Goal: Check status: Check status

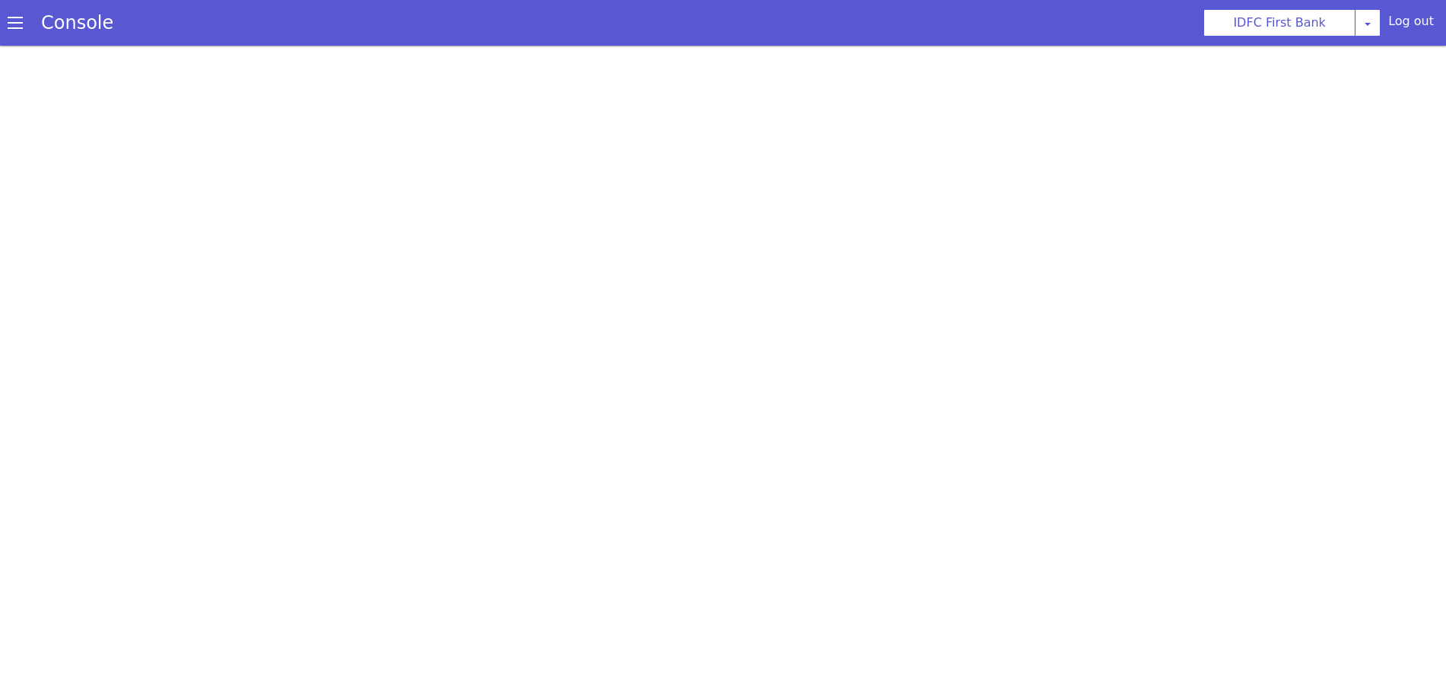
click at [13, 23] on span at bounding box center [15, 22] width 15 height 15
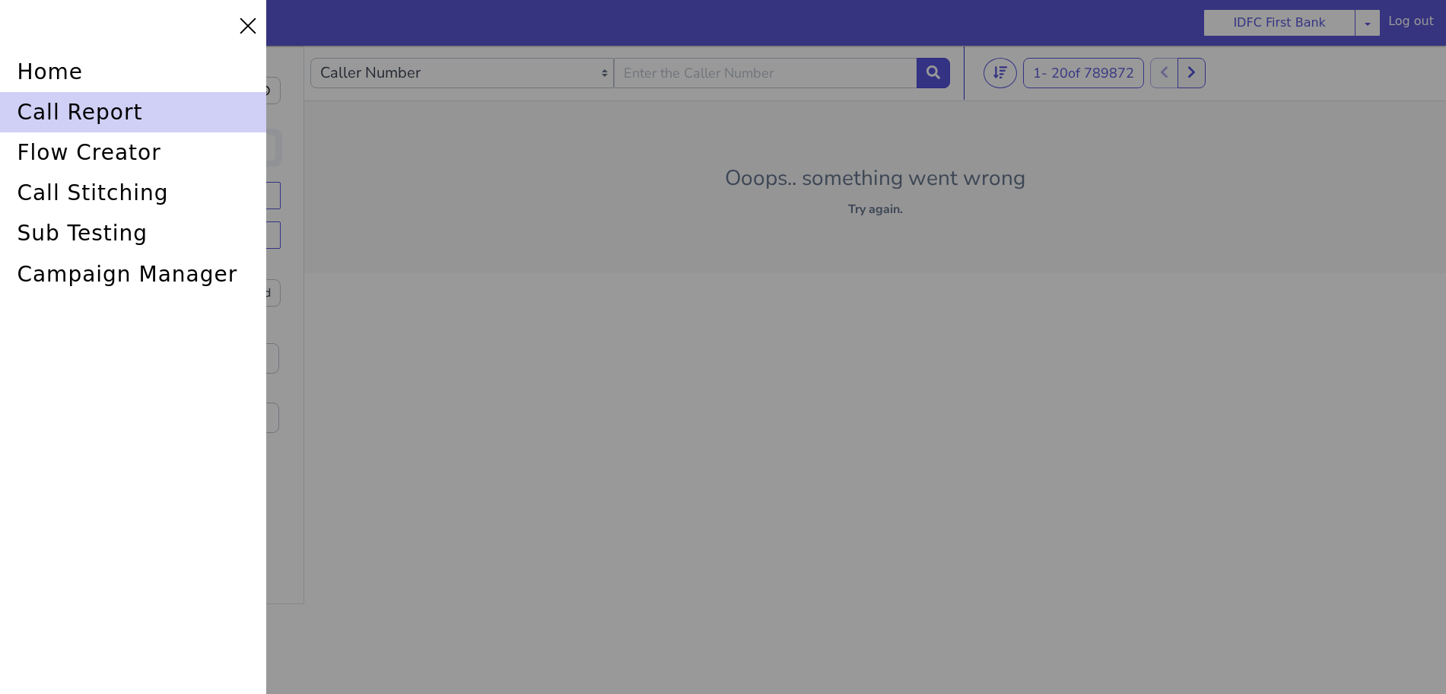
click at [34, 119] on div "call report" at bounding box center [133, 112] width 266 height 40
click at [40, 110] on div "call report" at bounding box center [133, 112] width 266 height 40
click at [106, 101] on div "call report" at bounding box center [133, 112] width 266 height 40
click at [43, 110] on div "call report" at bounding box center [133, 112] width 266 height 40
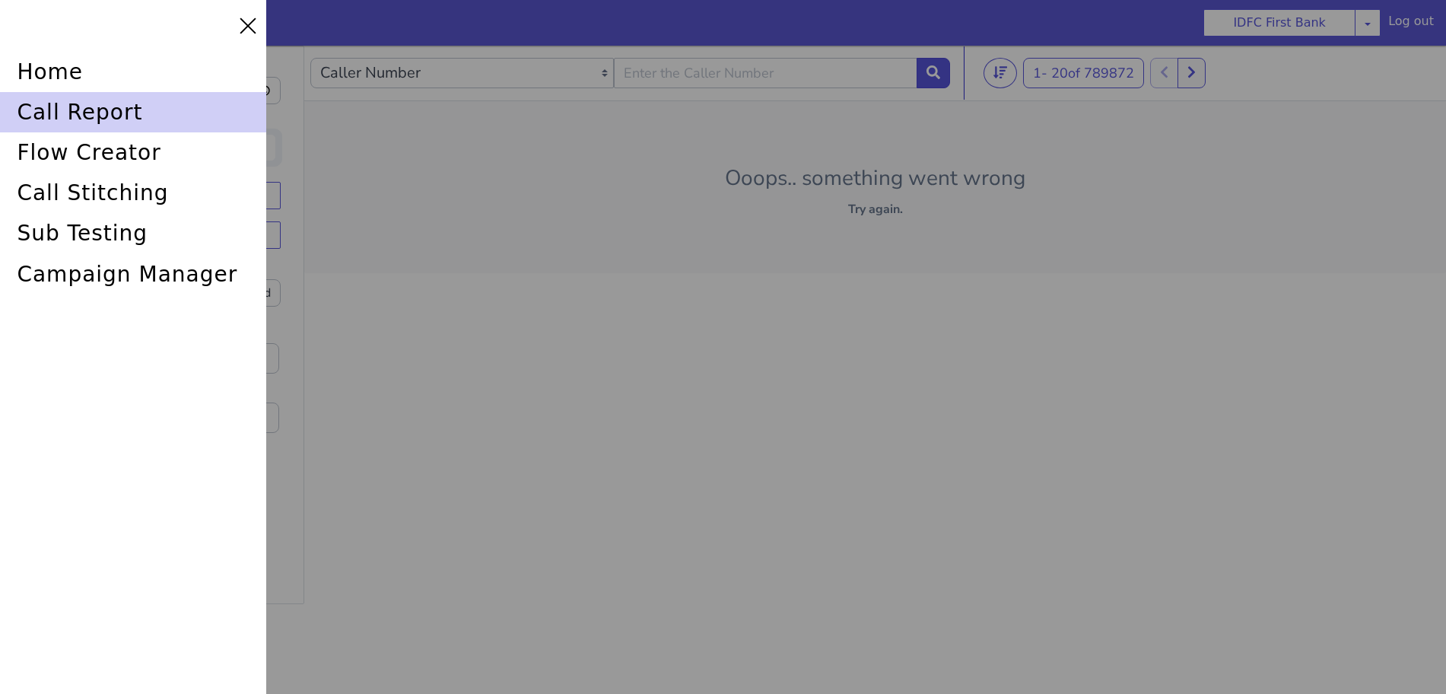
click at [134, 119] on div "call report" at bounding box center [133, 112] width 266 height 40
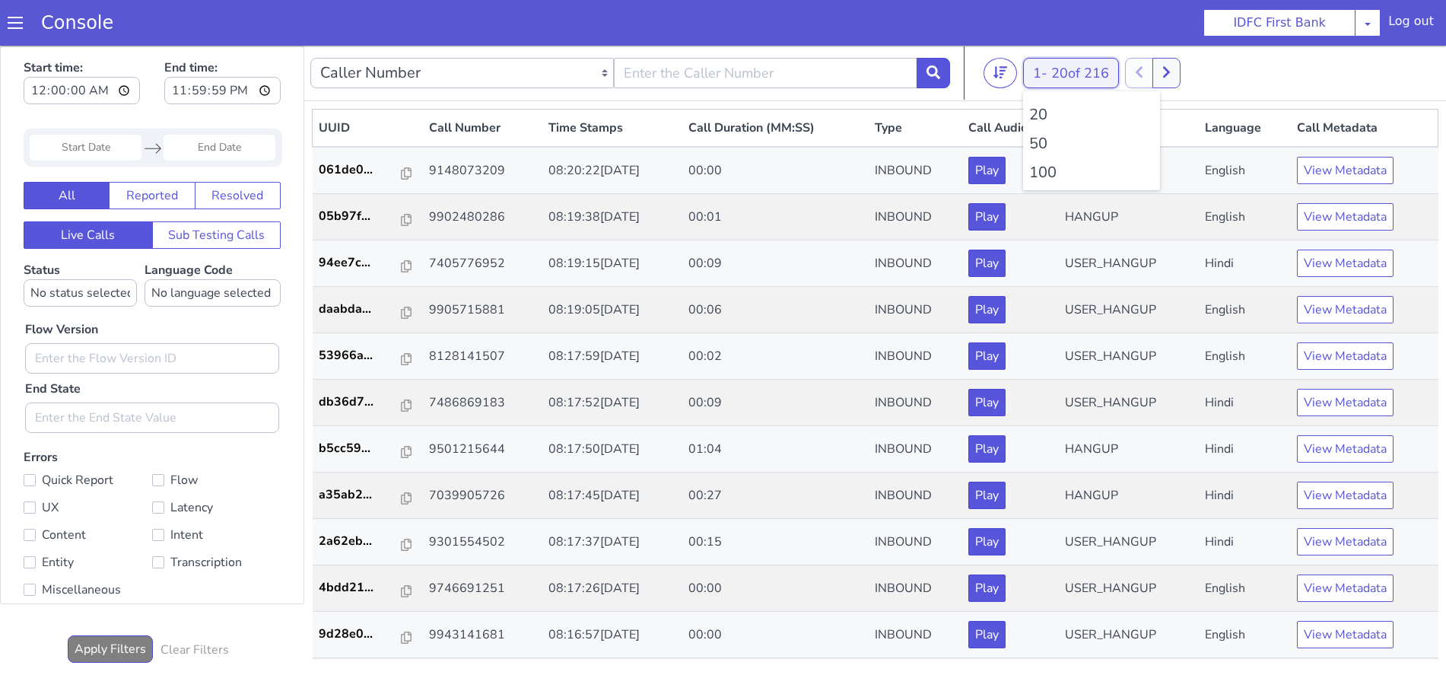
click at [1056, 82] on div "1 - 20 of 216 20 50 100" at bounding box center [1071, 73] width 96 height 30
click at [1049, 72] on button "1 - 20 of 216" at bounding box center [1071, 73] width 96 height 30
click at [1044, 167] on li "100" at bounding box center [1091, 172] width 125 height 23
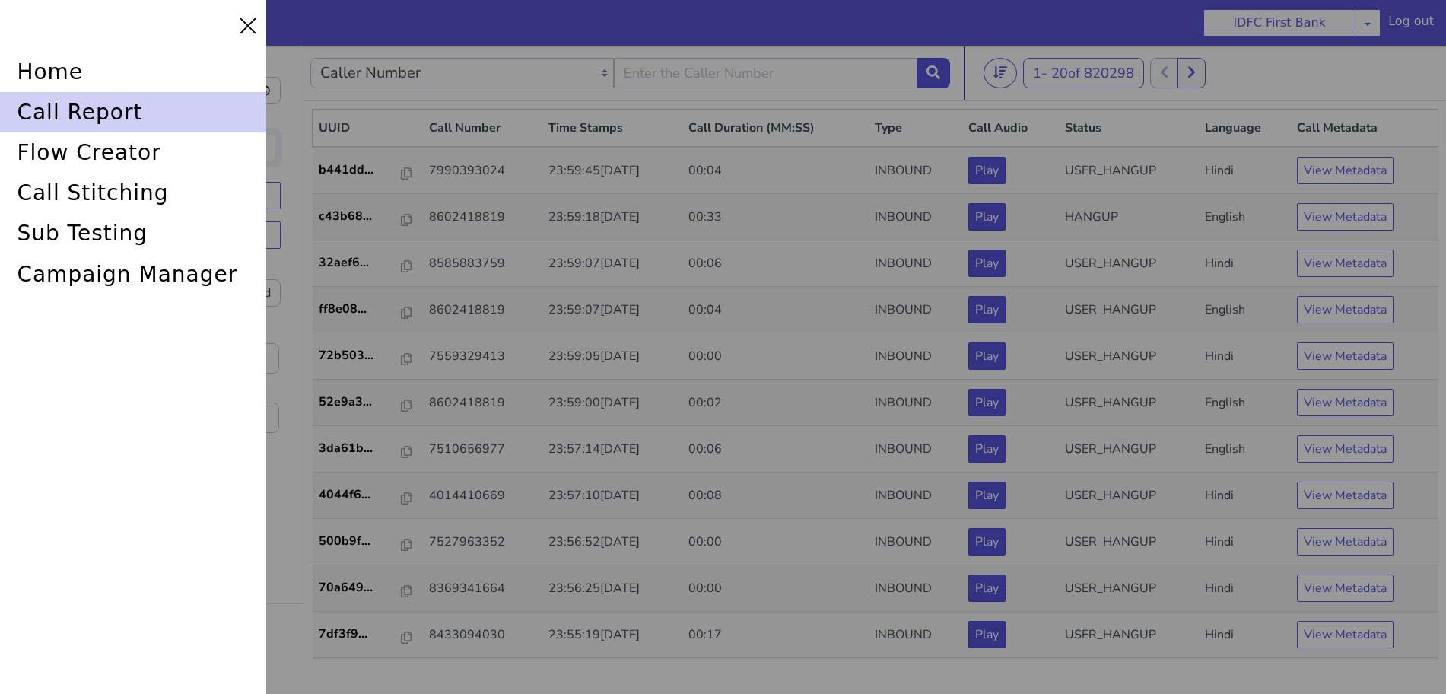
click at [154, 114] on div "call report" at bounding box center [133, 112] width 266 height 40
